Goal: Task Accomplishment & Management: Complete application form

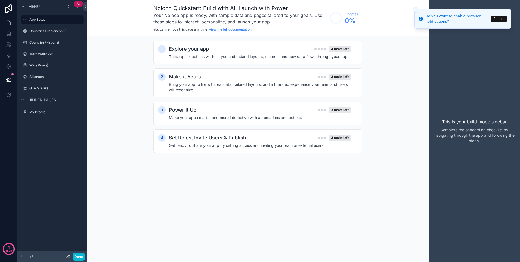
click at [118, 128] on div "1 Explore your app 4 tasks left These quick actions will help you understand la…" at bounding box center [258, 102] width 342 height 132
click at [7, 10] on icon at bounding box center [8, 8] width 11 height 9
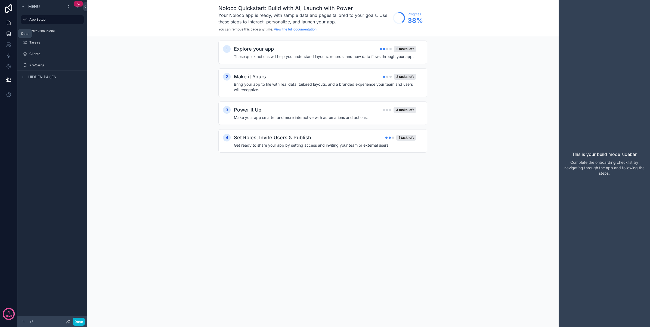
click at [7, 34] on icon at bounding box center [8, 33] width 5 height 5
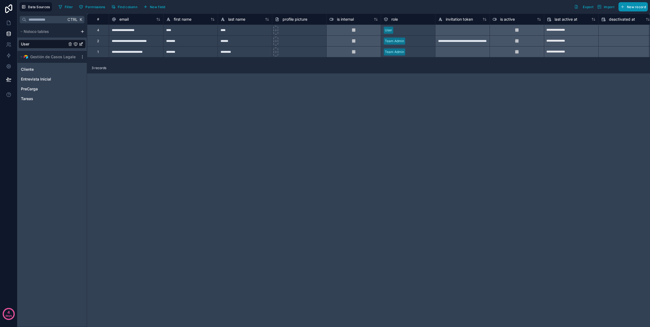
click at [626, 8] on button "New record" at bounding box center [633, 6] width 29 height 9
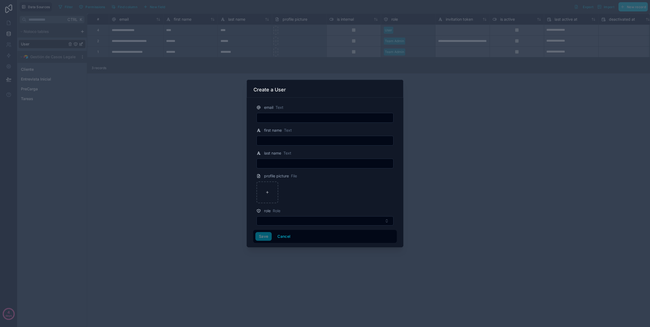
click at [288, 110] on div "email Text" at bounding box center [325, 107] width 137 height 7
click at [287, 115] on input "text" at bounding box center [325, 118] width 137 height 8
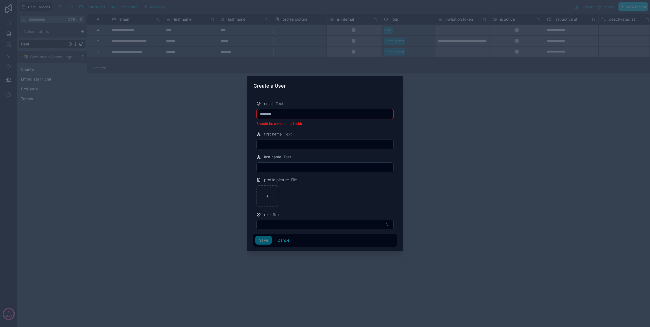
type input "**********"
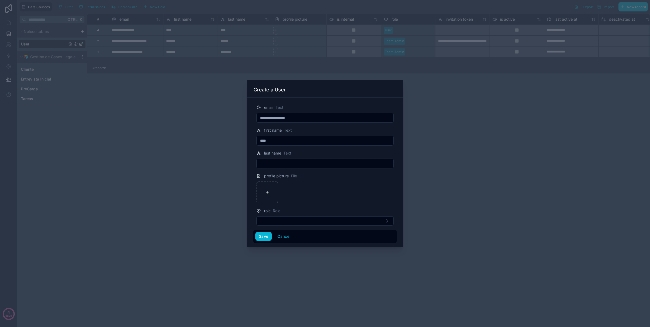
type input "*********"
type input "******"
click at [310, 105] on div "email Text" at bounding box center [325, 107] width 137 height 7
click at [297, 220] on button "Select Button" at bounding box center [325, 220] width 137 height 9
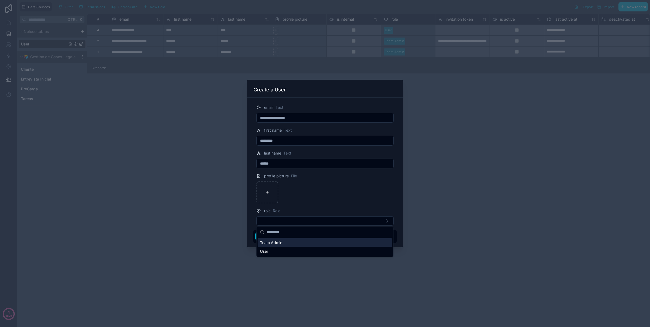
click at [307, 245] on div "Team Admin" at bounding box center [325, 242] width 134 height 9
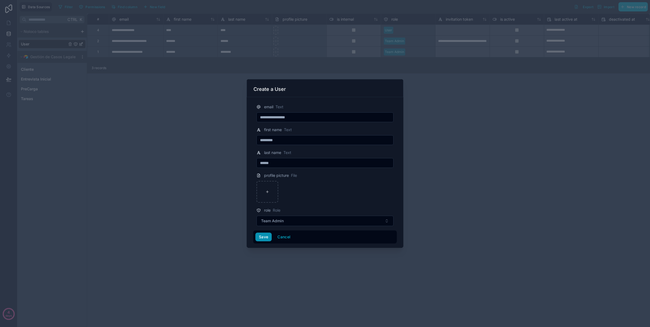
click at [265, 241] on button "Save" at bounding box center [264, 237] width 16 height 9
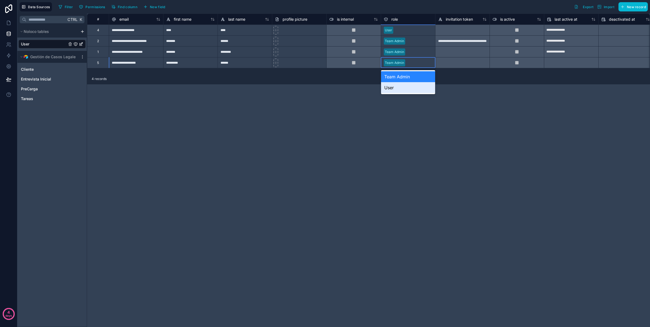
click at [395, 87] on div "User" at bounding box center [408, 87] width 54 height 11
click at [396, 127] on div "**********" at bounding box center [368, 170] width 563 height 313
click at [354, 65] on div at bounding box center [354, 62] width 54 height 11
click at [293, 181] on div "**********" at bounding box center [368, 170] width 563 height 313
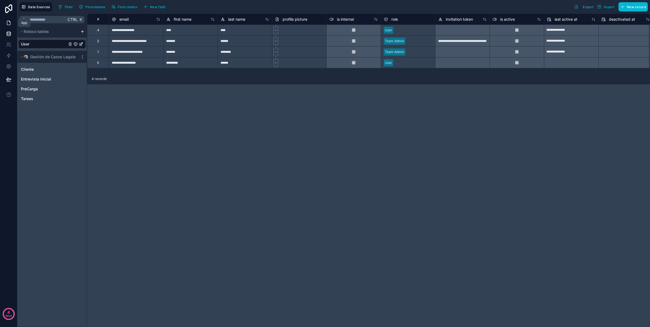
click at [10, 23] on icon at bounding box center [8, 22] width 5 height 5
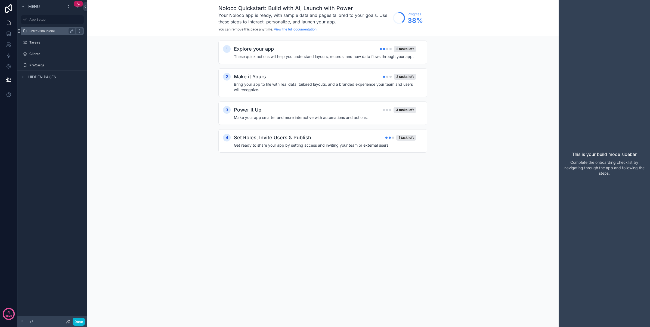
click at [48, 30] on label "Entrevista Inicial" at bounding box center [51, 31] width 44 height 4
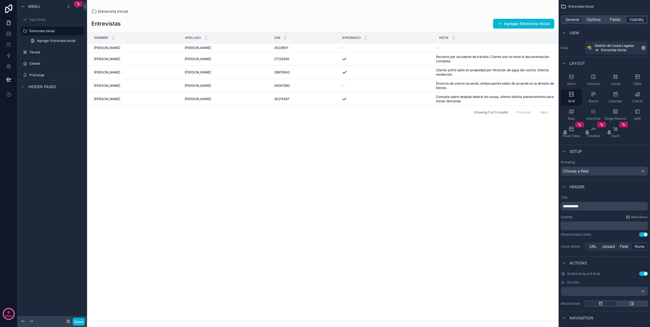
click at [631, 18] on span "Visibility" at bounding box center [637, 19] width 15 height 5
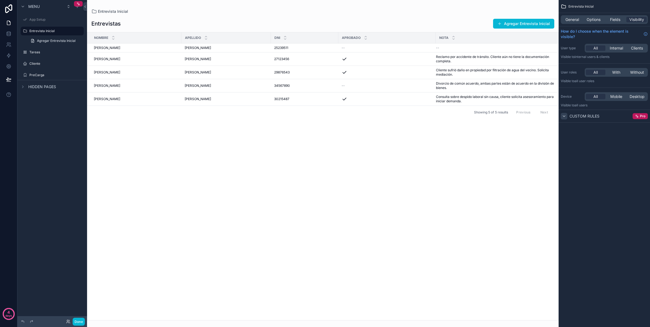
click at [565, 118] on icon "scrollable content" at bounding box center [564, 116] width 4 height 4
click at [616, 72] on span "With" at bounding box center [617, 72] width 8 height 5
click at [616, 97] on div "User" at bounding box center [604, 98] width 83 height 5
click at [633, 96] on div "User" at bounding box center [604, 99] width 87 height 8
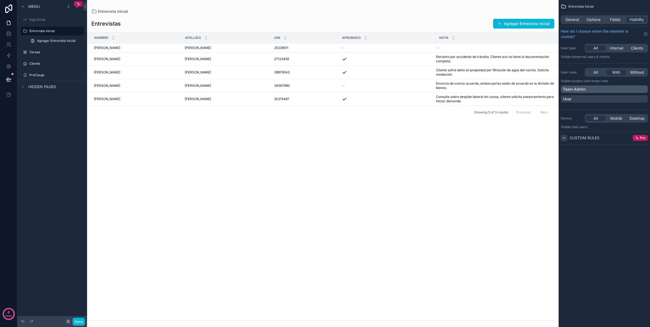
click at [633, 91] on div "Team Admin" at bounding box center [604, 89] width 83 height 5
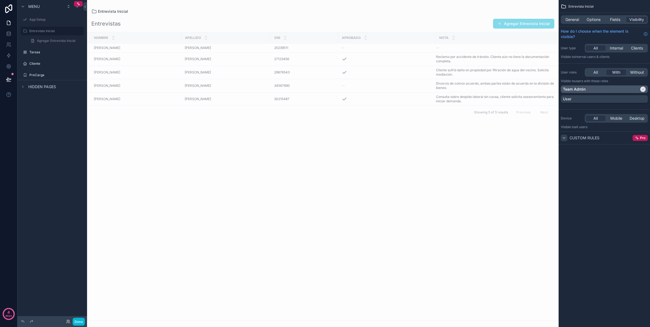
click at [623, 89] on div "Team Admin" at bounding box center [601, 89] width 76 height 5
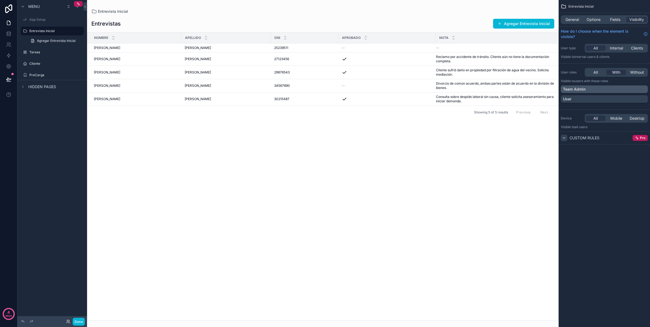
click at [620, 93] on div "Team Admin" at bounding box center [604, 89] width 87 height 8
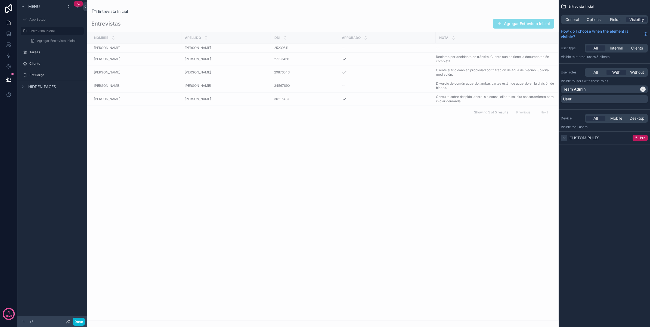
click at [401, 144] on div "scrollable content" at bounding box center [323, 163] width 472 height 327
drag, startPoint x: 593, startPoint y: 89, endPoint x: 594, endPoint y: 93, distance: 4.3
click at [593, 89] on div "Team Admin" at bounding box center [601, 89] width 76 height 5
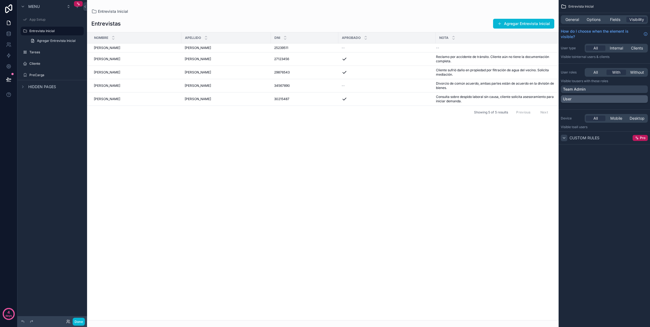
click at [595, 95] on div "User" at bounding box center [604, 99] width 87 height 8
click at [450, 140] on div "Nombre Apellido DNI Aprobado [PERSON_NAME] [PERSON_NAME] [PERSON_NAME] 25239511…" at bounding box center [322, 176] width 471 height 288
click at [443, 147] on div "Nombre Apellido DNI Aprobado [PERSON_NAME] [PERSON_NAME] [PERSON_NAME] 25239511…" at bounding box center [322, 176] width 471 height 288
click at [9, 80] on icon at bounding box center [8, 79] width 5 height 5
click at [133, 141] on div "Nombre Apellido DNI Aprobado [PERSON_NAME] [PERSON_NAME] [PERSON_NAME] 25239511…" at bounding box center [322, 176] width 471 height 288
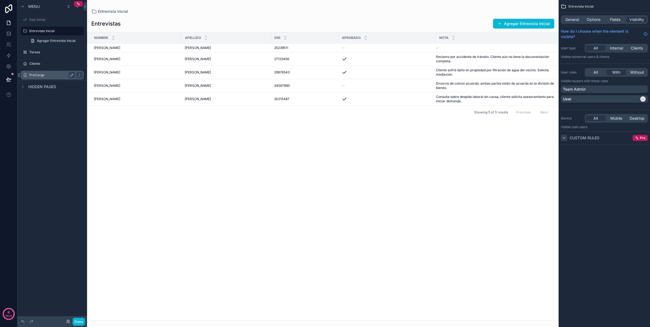
click at [50, 75] on label "PreCarga" at bounding box center [51, 75] width 44 height 4
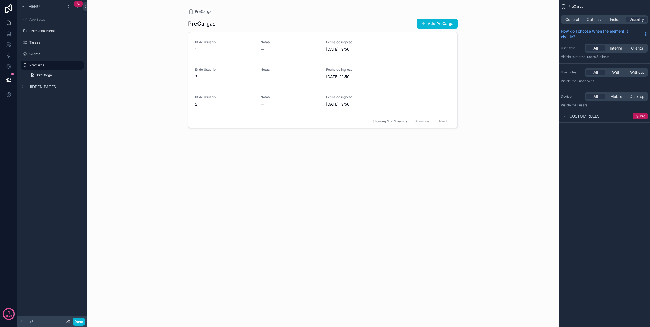
click at [429, 24] on div "scrollable content" at bounding box center [323, 160] width 278 height 321
click at [444, 21] on button "Add PreCarga" at bounding box center [437, 24] width 41 height 10
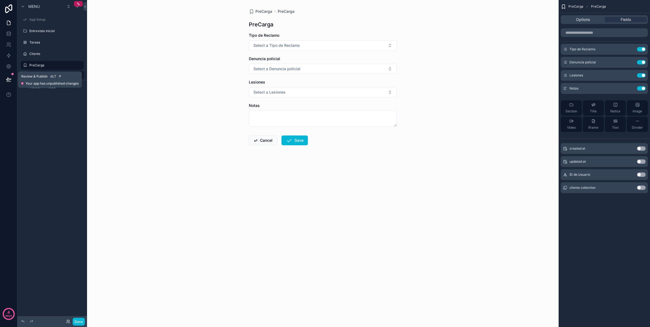
click at [3, 78] on button at bounding box center [9, 79] width 12 height 15
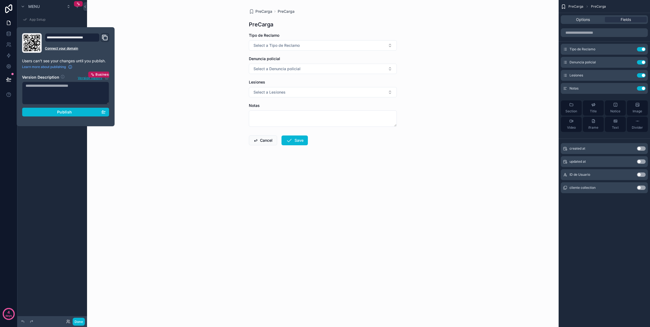
click at [136, 139] on div "PreCarga PreCarga PreCarga Tipo de Reclamo Select a Tipo de Reclamo Denuncia po…" at bounding box center [323, 163] width 472 height 327
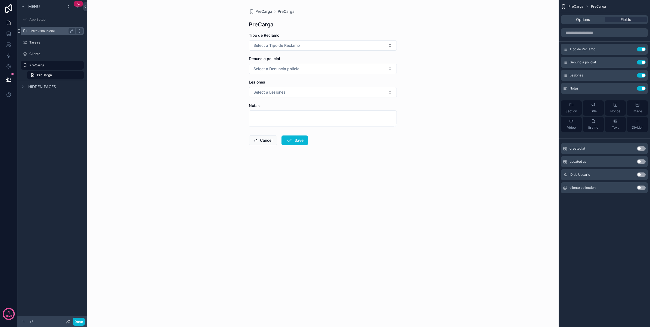
click at [56, 30] on label "Entrevista Inicial" at bounding box center [51, 31] width 44 height 4
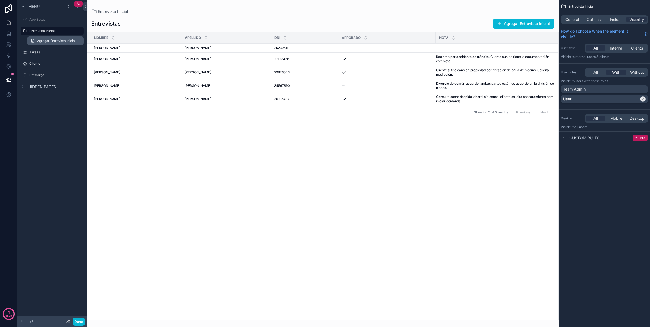
click at [49, 42] on span "Agregar Entrevista Inicial" at bounding box center [56, 41] width 39 height 4
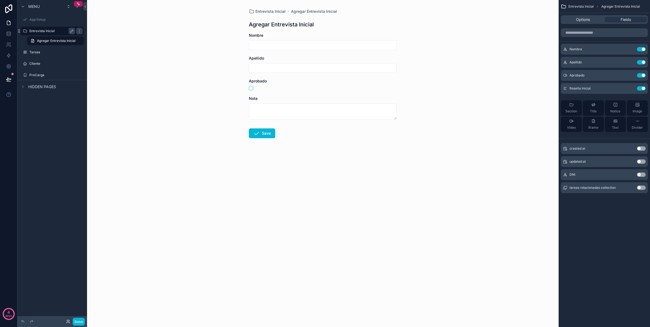
click at [47, 29] on label "Entrevista Inicial" at bounding box center [51, 31] width 44 height 4
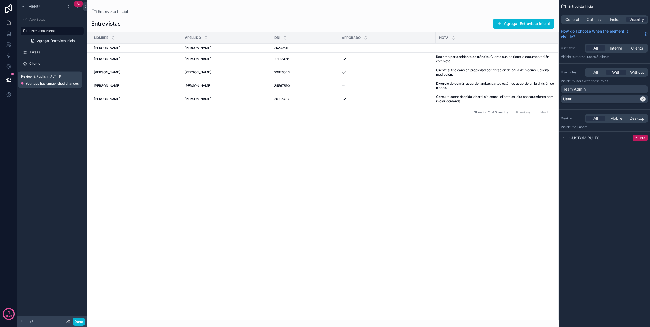
click at [8, 80] on icon at bounding box center [8, 79] width 5 height 3
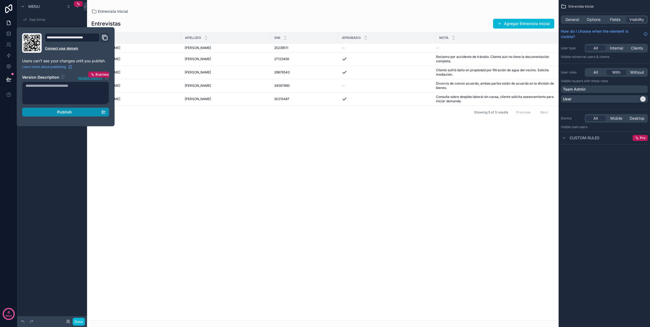
click at [85, 116] on button "Publish" at bounding box center [65, 112] width 87 height 9
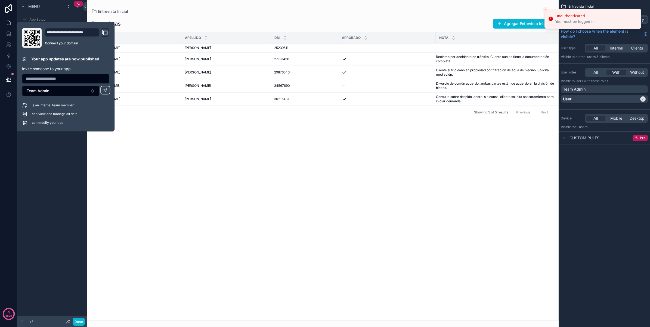
click at [160, 138] on div "scrollable content" at bounding box center [323, 163] width 472 height 327
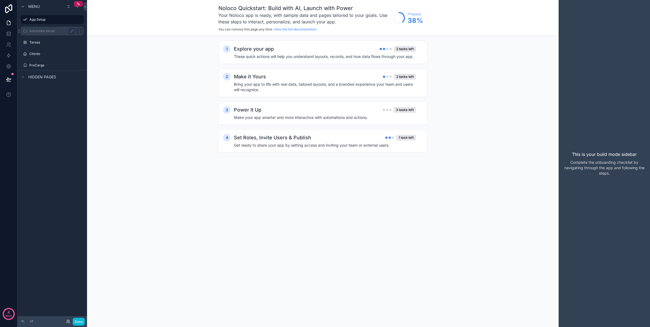
click at [41, 33] on label "Entrevista Inicial" at bounding box center [51, 31] width 44 height 4
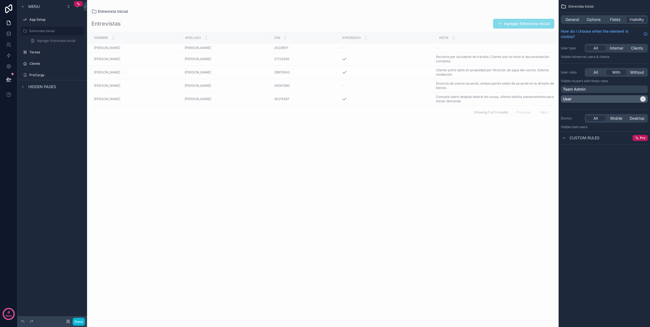
click at [580, 96] on div "User" at bounding box center [604, 99] width 87 height 8
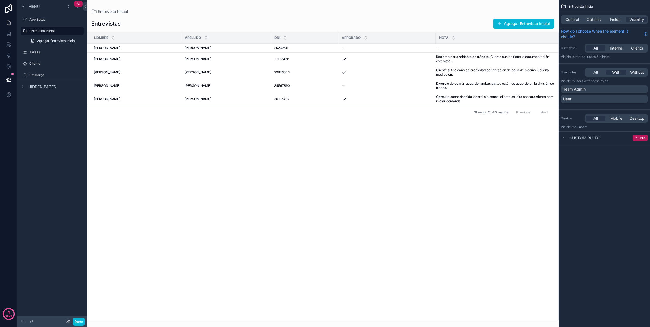
click at [583, 93] on div "Team Admin User" at bounding box center [604, 95] width 87 height 20
click at [583, 91] on p "Team Admin" at bounding box center [574, 89] width 23 height 5
click at [419, 159] on div "scrollable content" at bounding box center [323, 163] width 472 height 327
click at [7, 78] on icon at bounding box center [8, 79] width 5 height 5
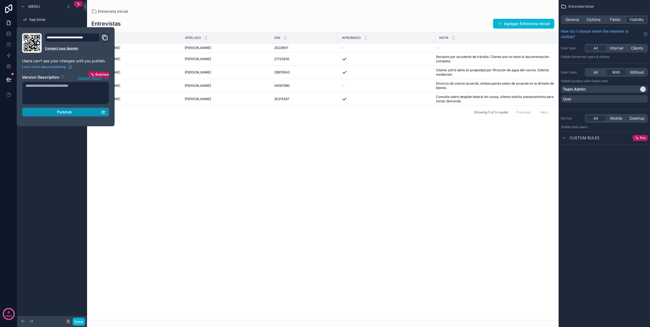
click at [86, 109] on button "Publish" at bounding box center [65, 112] width 87 height 9
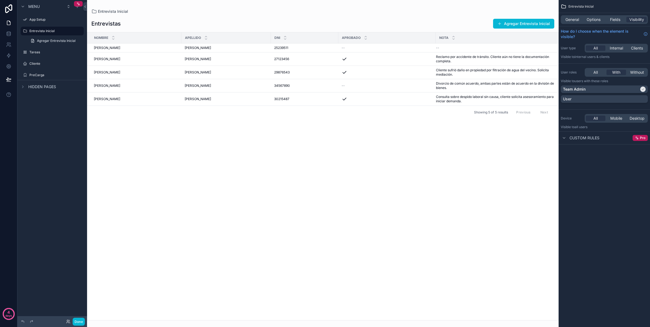
click at [160, 146] on div "Nombre Apellido DNI Aprobado [PERSON_NAME] [PERSON_NAME] [PERSON_NAME] 25239511…" at bounding box center [322, 176] width 471 height 288
